Goal: Task Accomplishment & Management: Use online tool/utility

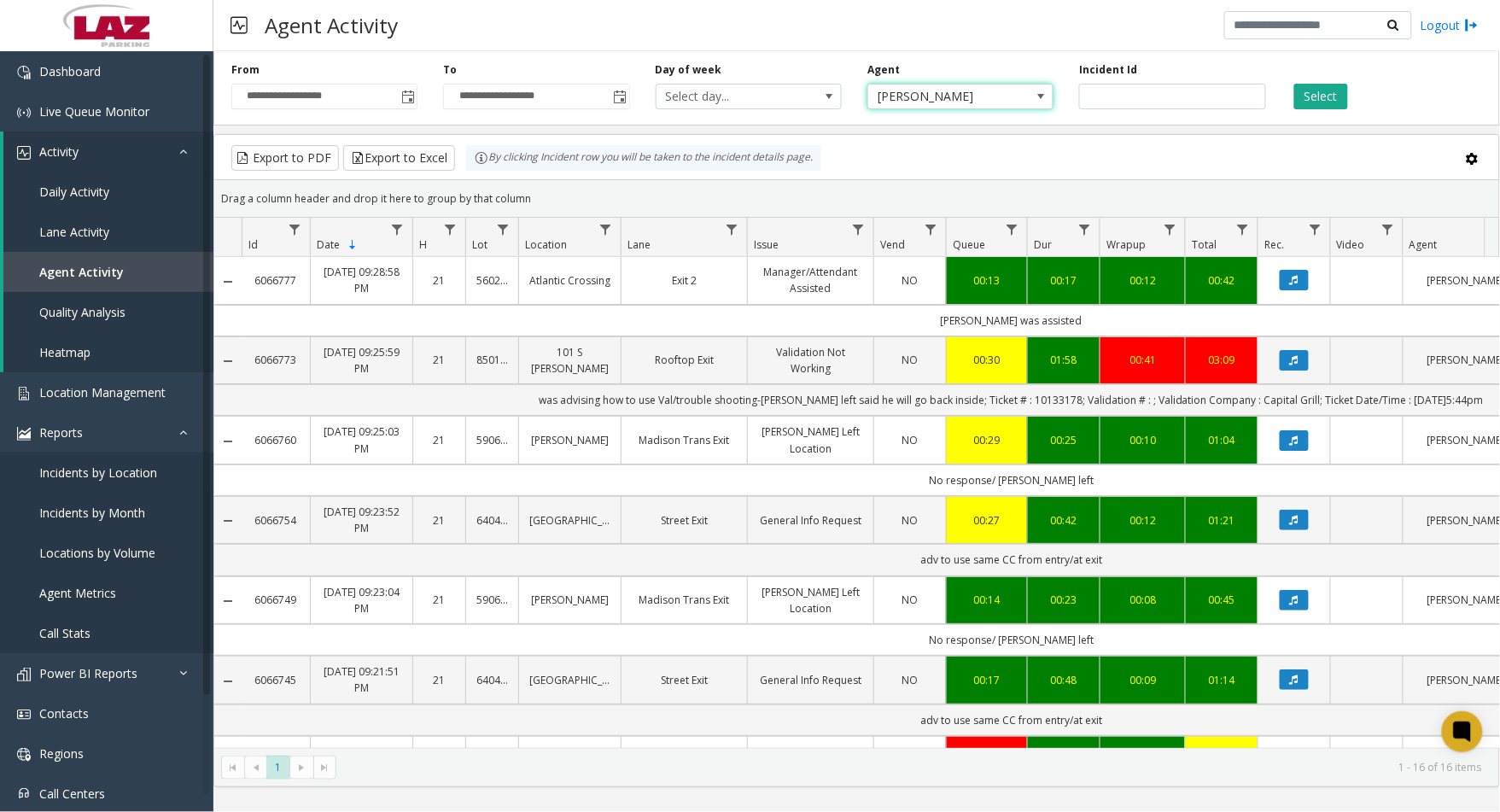
click at [926, 98] on span "[PERSON_NAME]" at bounding box center [942, 96] width 148 height 24
type input "****"
drag, startPoint x: 929, startPoint y: 99, endPoint x: 897, endPoint y: 182, distance: 89.0
click at [897, 182] on li "[PERSON_NAME]" at bounding box center [960, 192] width 181 height 23
click at [1306, 98] on button "Select" at bounding box center [1321, 96] width 54 height 26
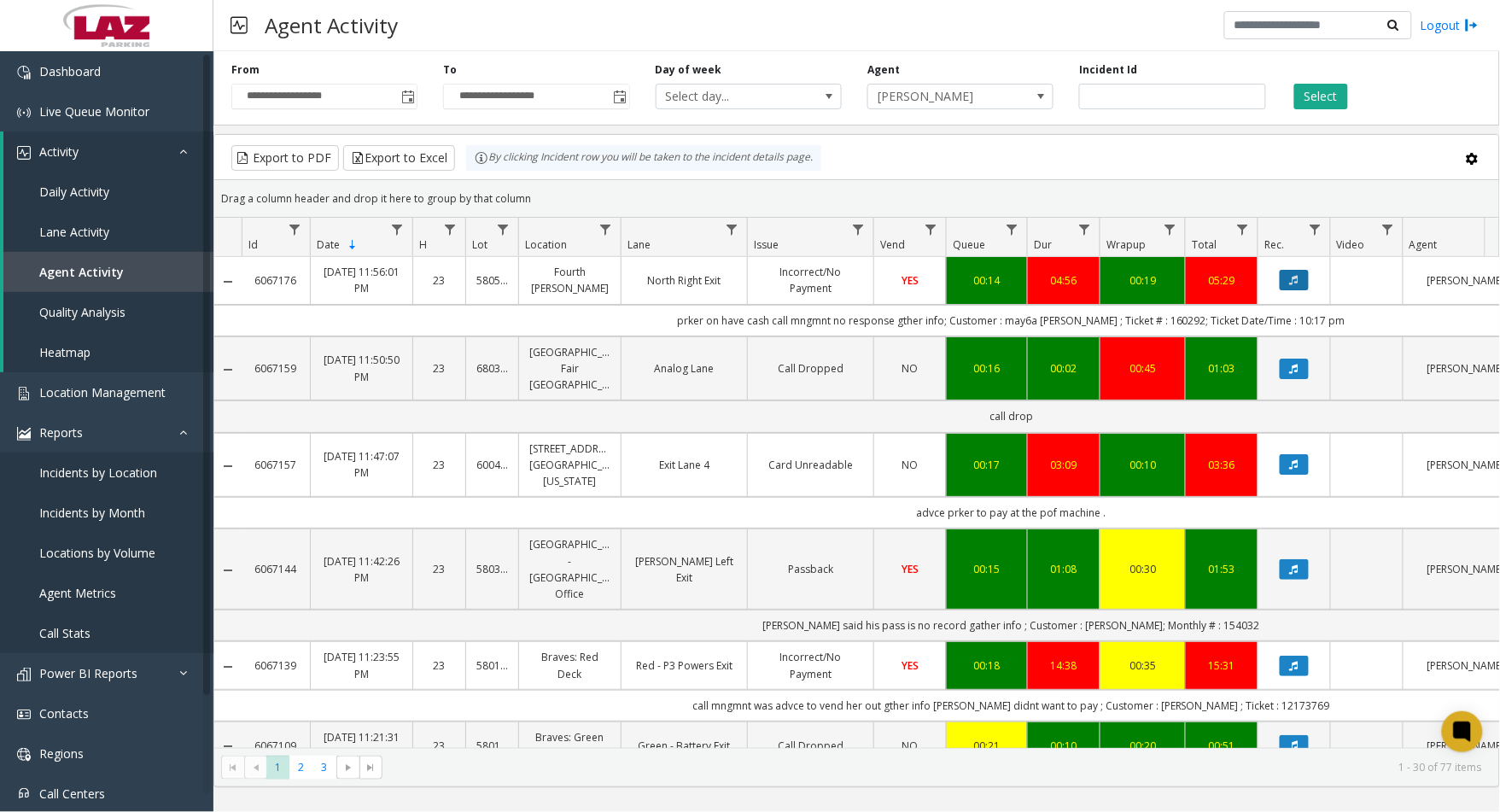
click at [1291, 287] on button "Data table" at bounding box center [1294, 280] width 29 height 21
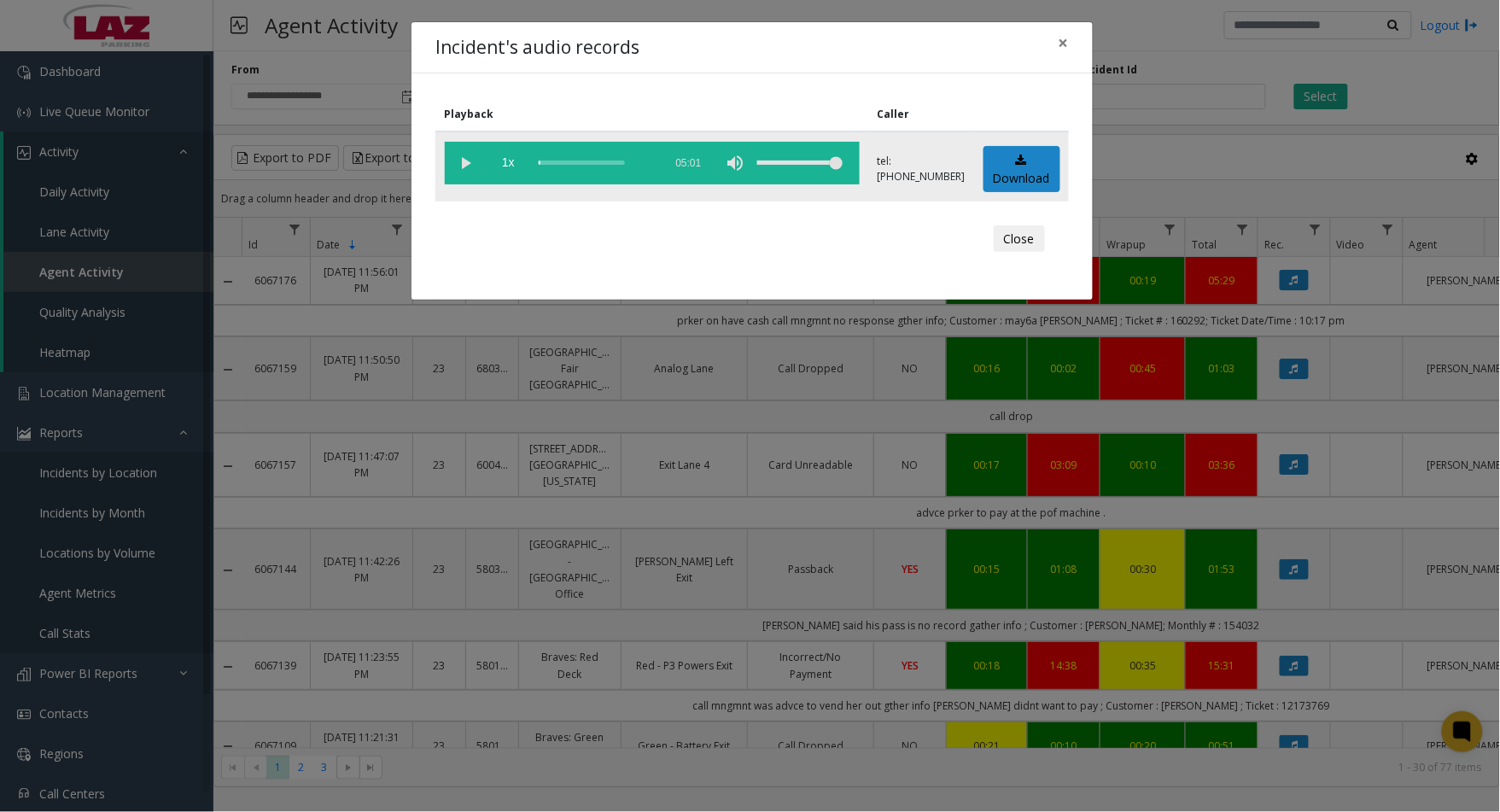
click at [468, 158] on vg-play-pause at bounding box center [466, 162] width 43 height 43
click at [1018, 226] on button "Close" at bounding box center [1019, 239] width 51 height 28
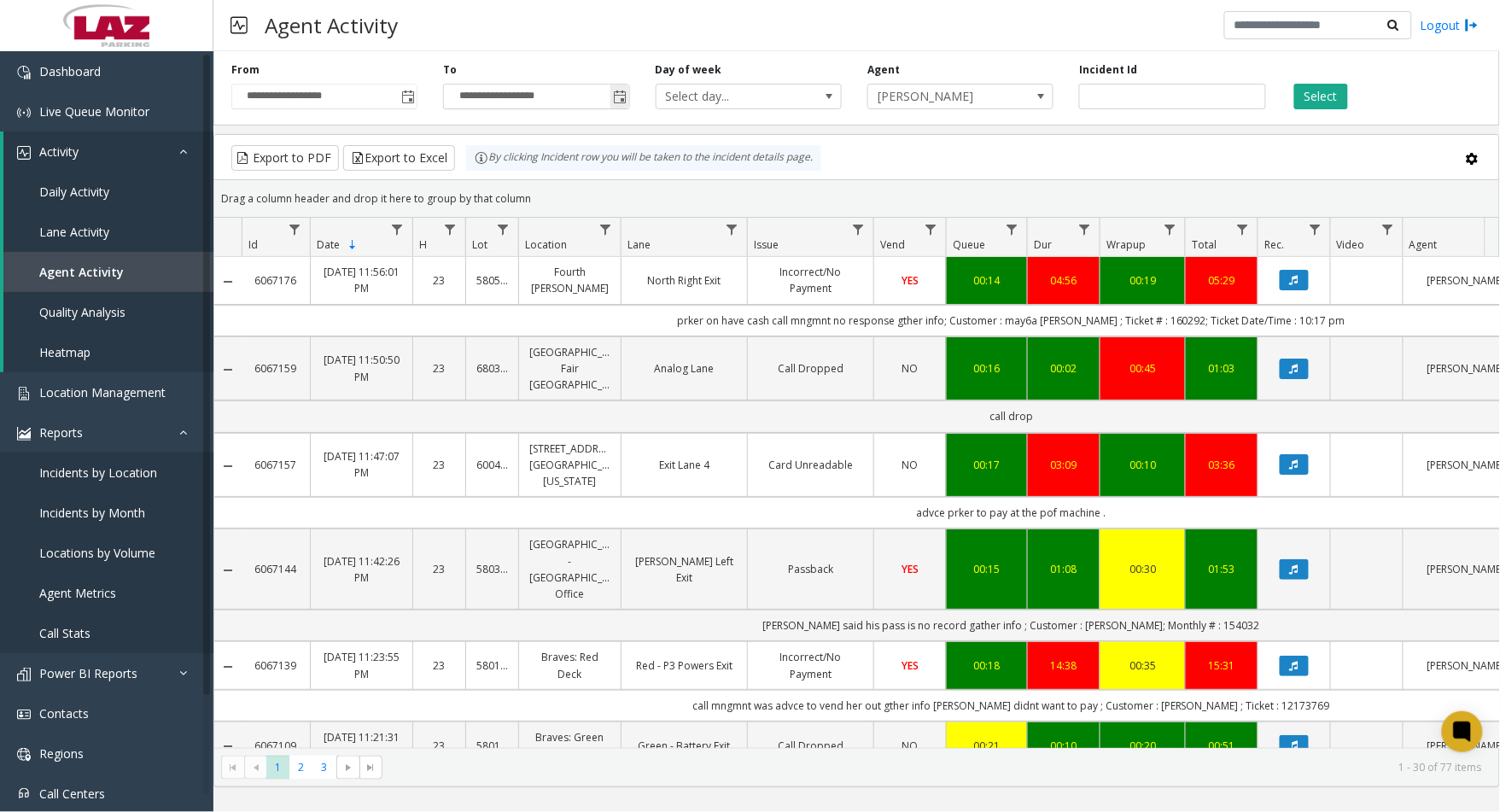
click at [626, 95] on span "Toggle popup" at bounding box center [620, 97] width 13 height 13
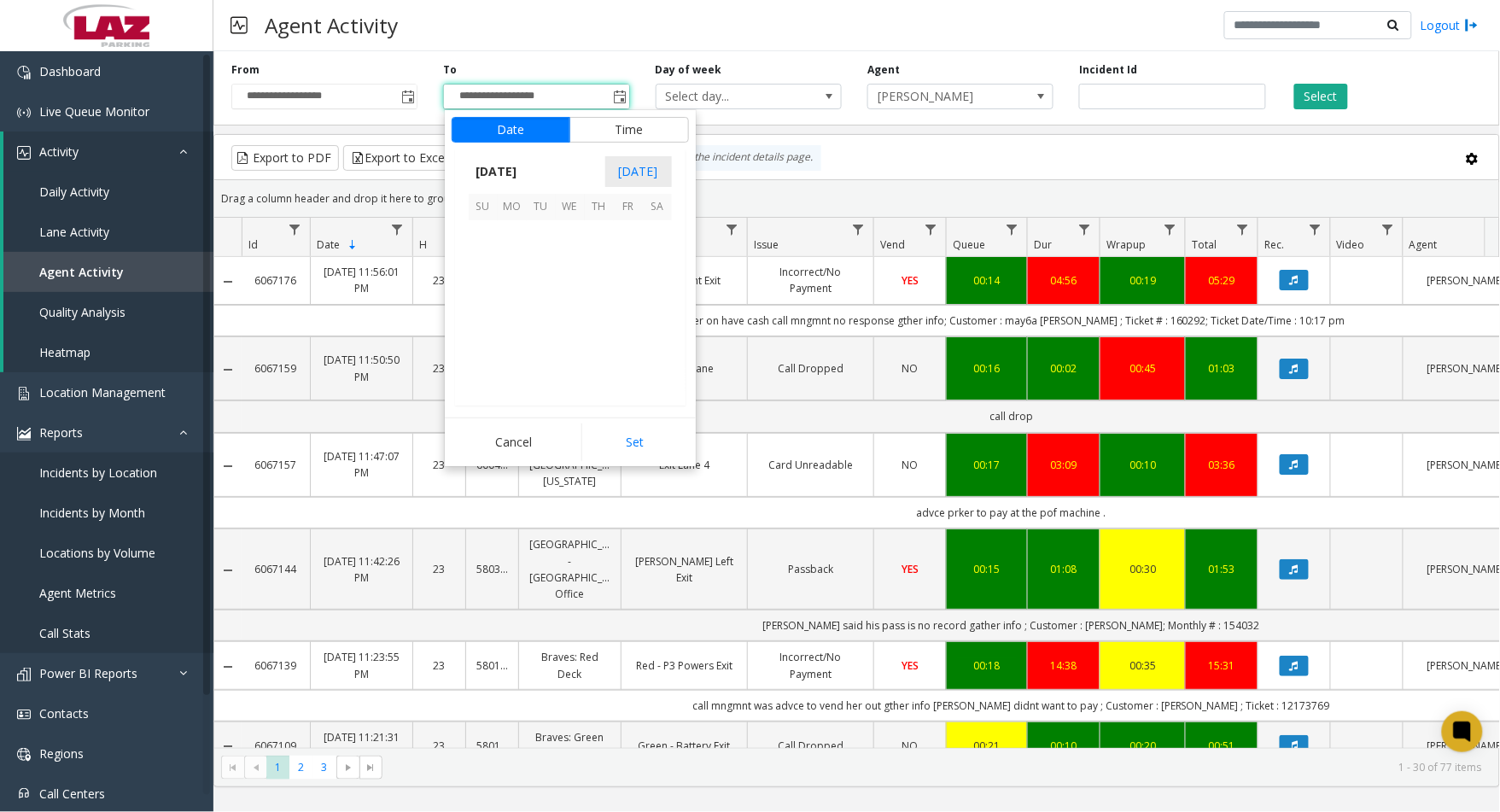
scroll to position [26, 0]
click at [629, 321] on span "22" at bounding box center [628, 322] width 29 height 29
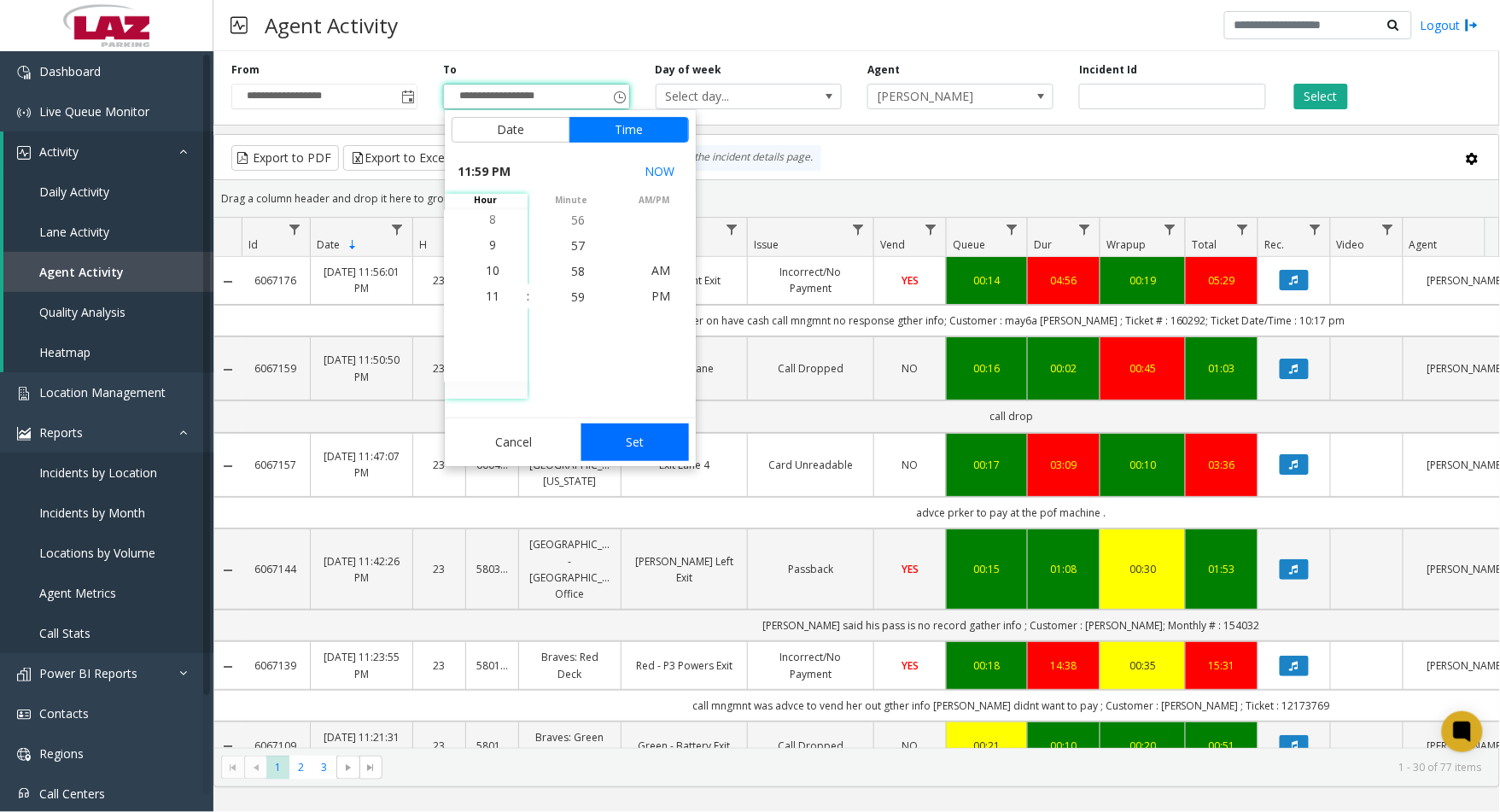
click at [652, 433] on button "Set" at bounding box center [635, 442] width 107 height 38
type input "**********"
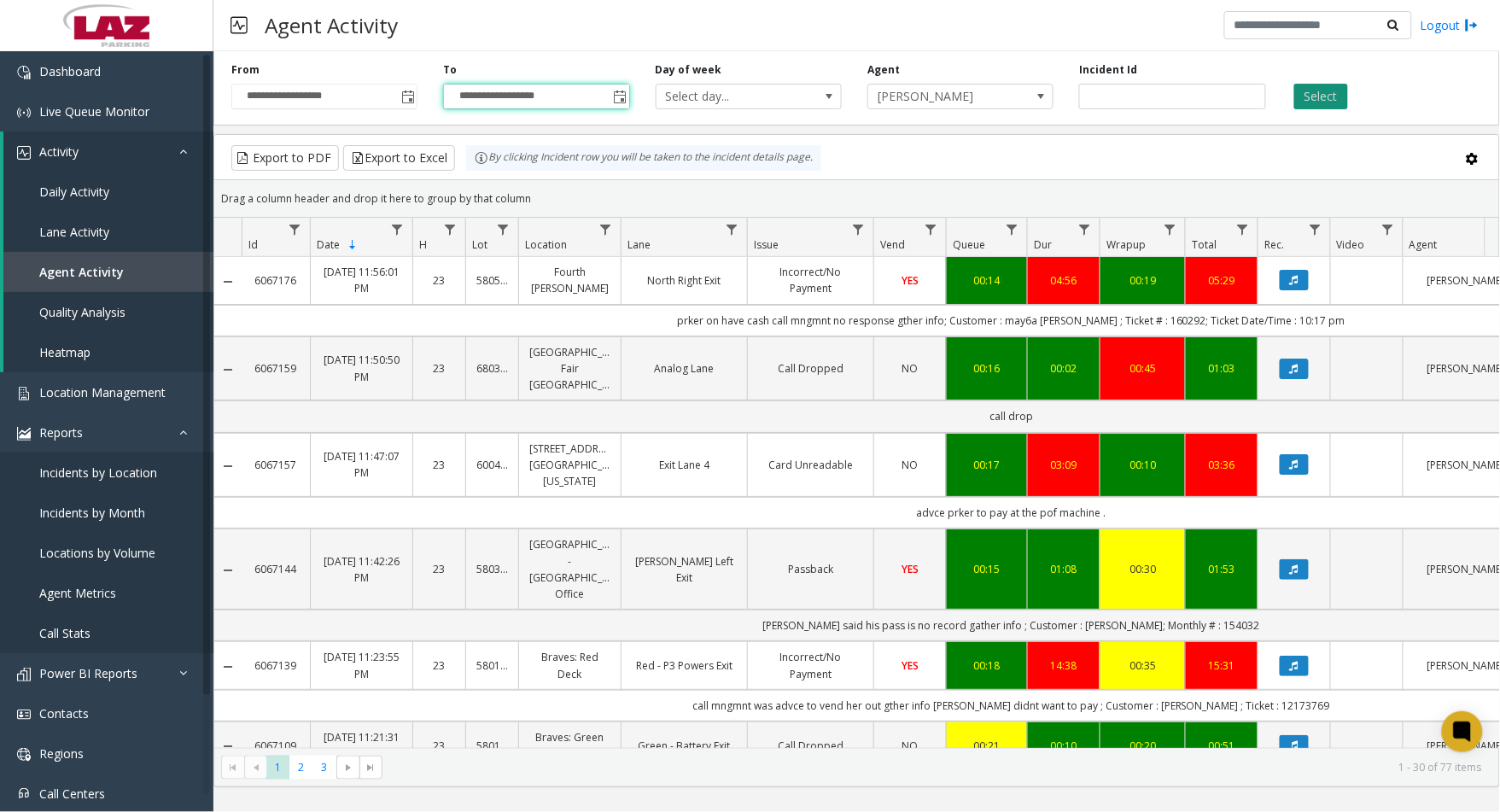
click at [1306, 99] on button "Select" at bounding box center [1321, 96] width 54 height 26
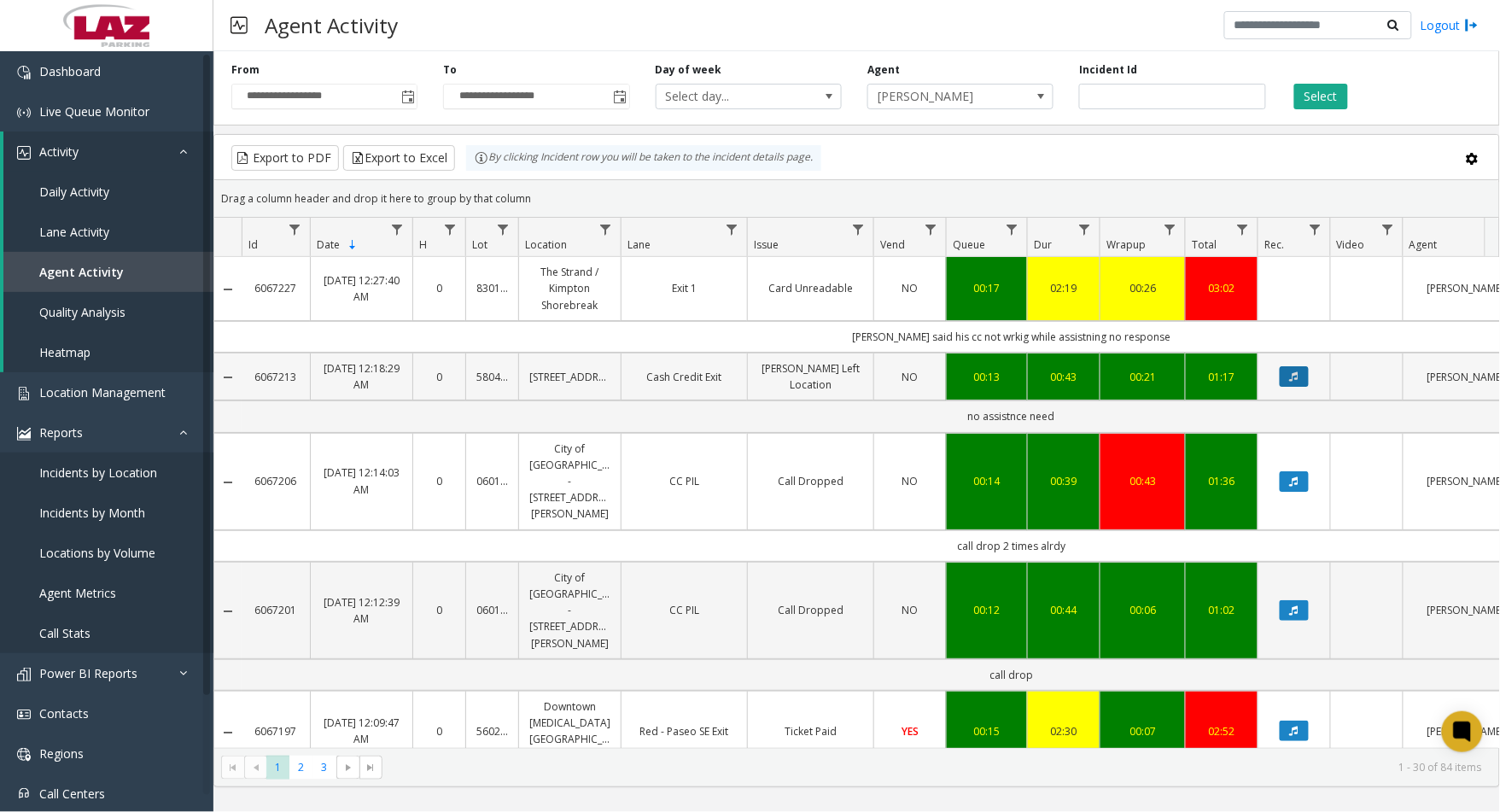
click at [1287, 374] on button "Data table" at bounding box center [1294, 377] width 29 height 21
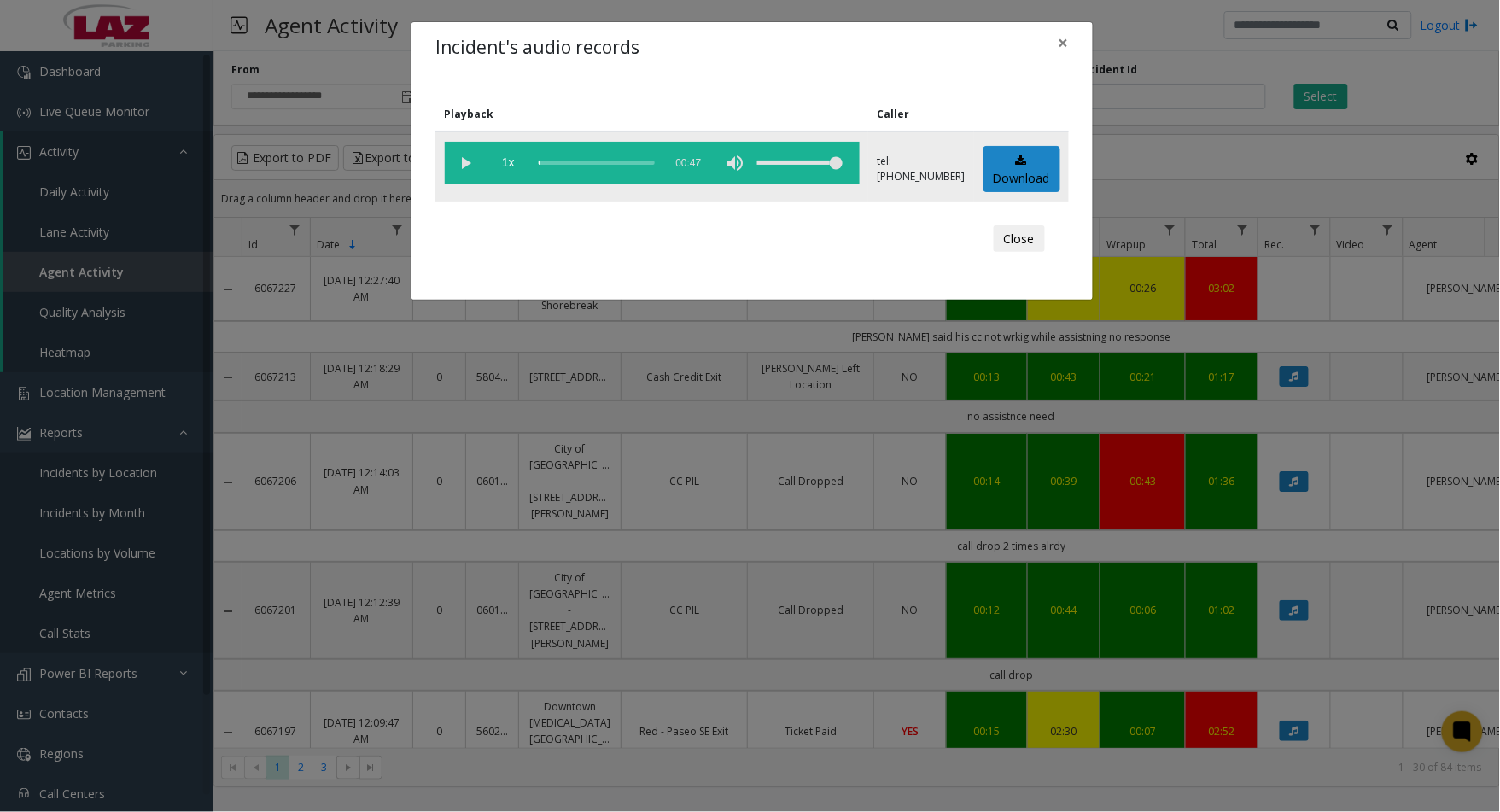
click at [478, 166] on vg-play-pause at bounding box center [466, 162] width 43 height 43
drag, startPoint x: 1329, startPoint y: 374, endPoint x: 1668, endPoint y: 471, distance: 352.6
click at [1499, 471] on html "**********" at bounding box center [750, 406] width 1500 height 812
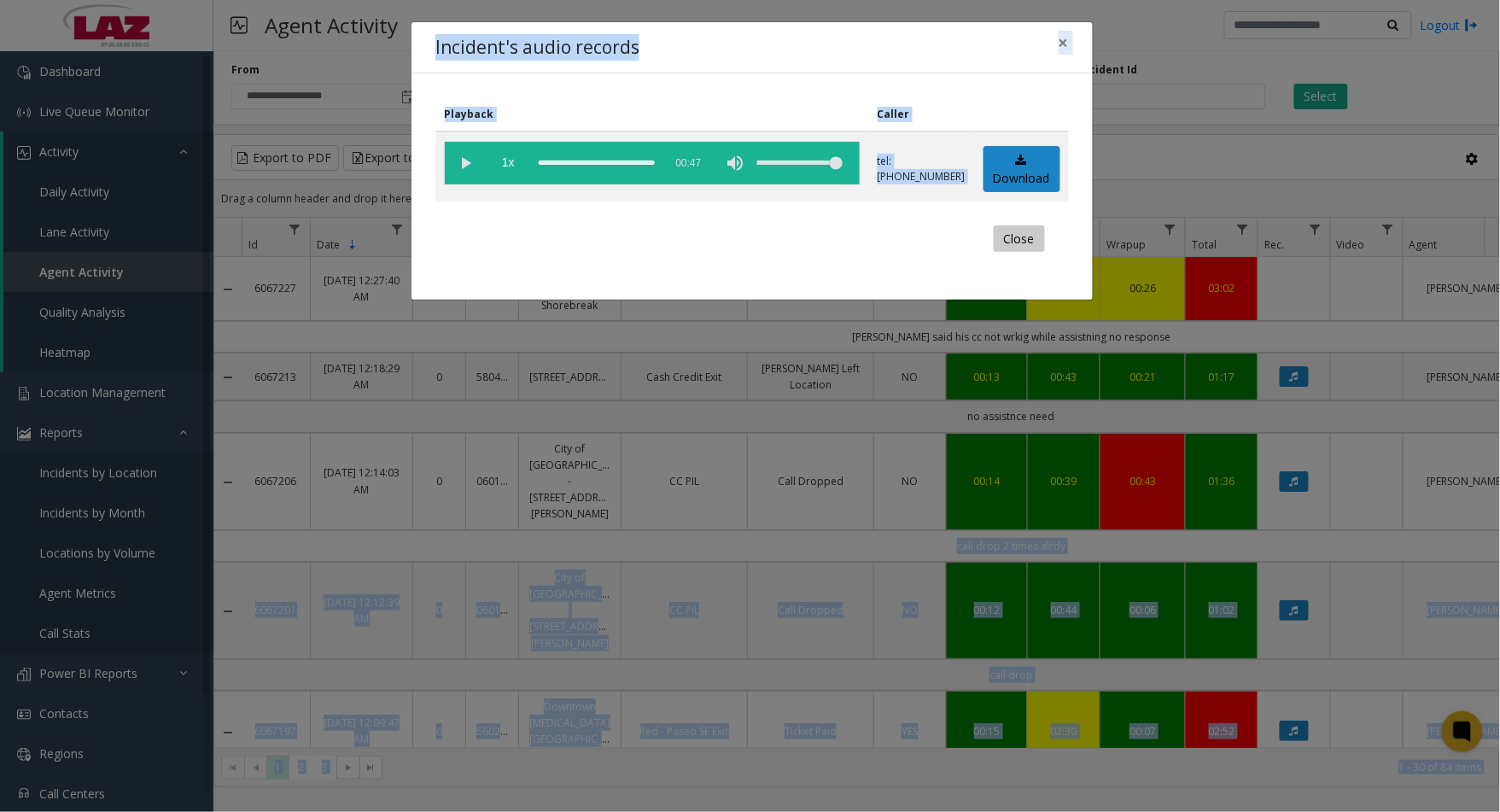
click at [1027, 245] on button "Close" at bounding box center [1019, 239] width 51 height 28
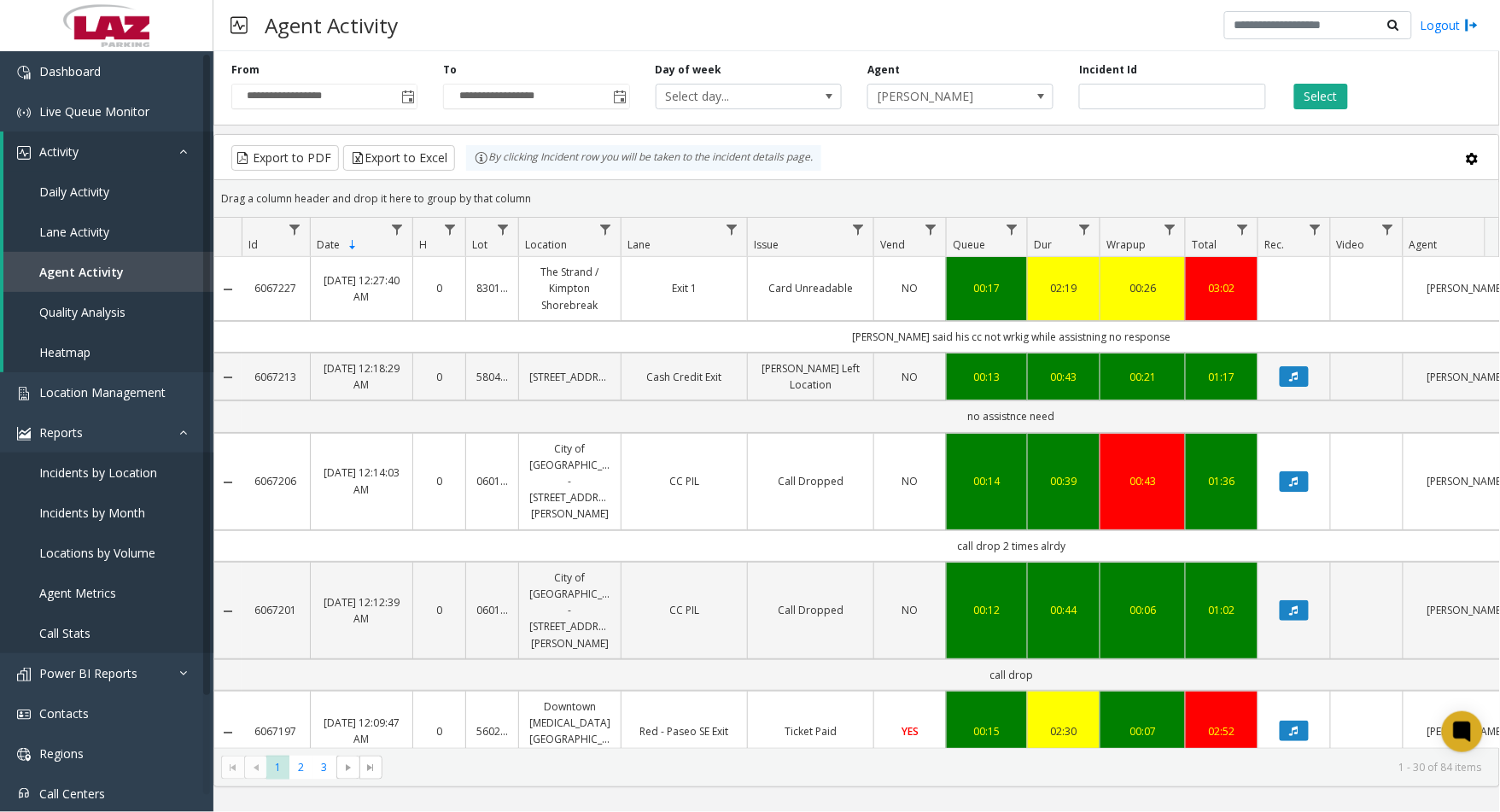
click at [1059, 183] on div "Drag a column header and drop it here to group by that column" at bounding box center [857, 197] width 1285 height 29
click at [1320, 108] on button "Select" at bounding box center [1321, 96] width 54 height 26
click at [1294, 286] on icon "Data table" at bounding box center [1294, 288] width 9 height 10
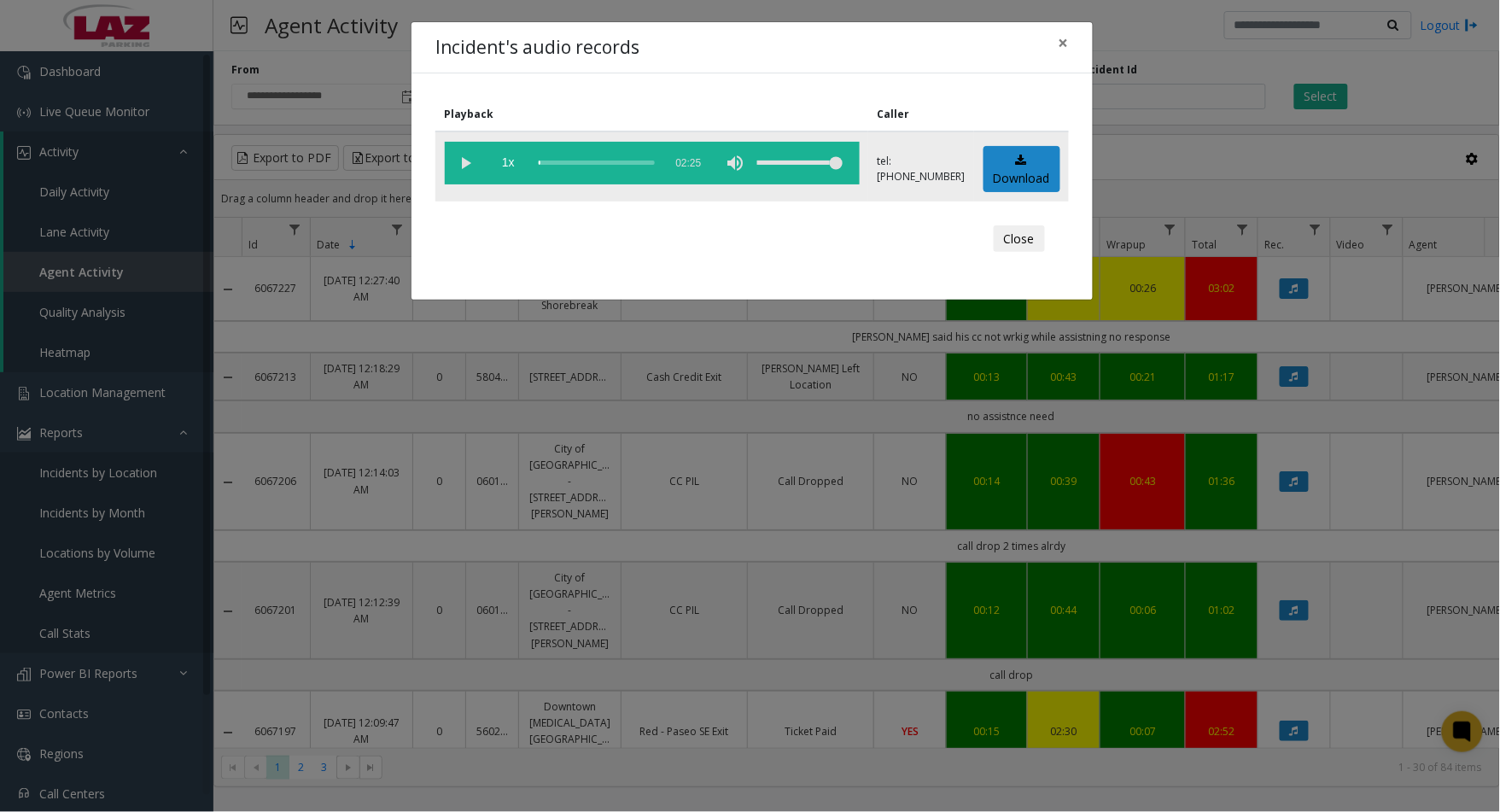
click at [466, 166] on vg-play-pause at bounding box center [466, 162] width 43 height 43
click at [472, 157] on vg-play-pause at bounding box center [466, 162] width 43 height 43
click at [1022, 245] on button "Close" at bounding box center [1019, 239] width 51 height 28
